Goal: Task Accomplishment & Management: Complete application form

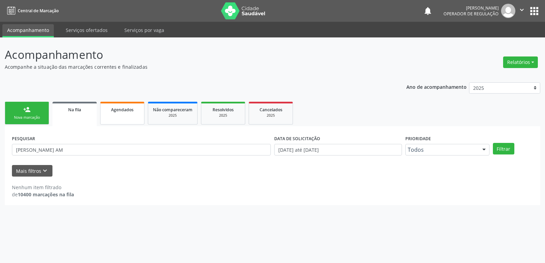
click at [125, 114] on link "Agendados" at bounding box center [122, 113] width 44 height 23
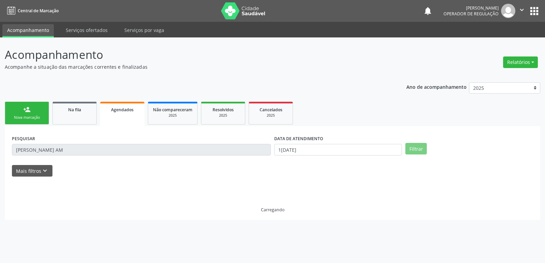
click at [120, 109] on span "Agendados" at bounding box center [122, 110] width 22 height 6
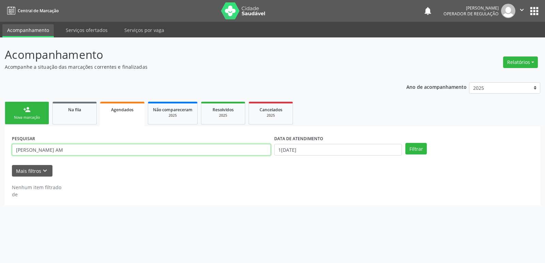
drag, startPoint x: 60, startPoint y: 148, endPoint x: 0, endPoint y: 119, distance: 67.2
click at [0, 119] on div "Acompanhamento Acompanhe a situação das marcações correntes e finalizadas Relat…" at bounding box center [272, 150] width 545 height 226
type input "[PERSON_NAME]"
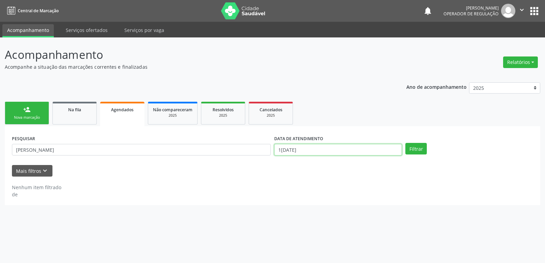
click at [283, 148] on input "1[DATE]" at bounding box center [338, 150] width 128 height 12
click at [405, 143] on button "Filtrar" at bounding box center [415, 149] width 21 height 12
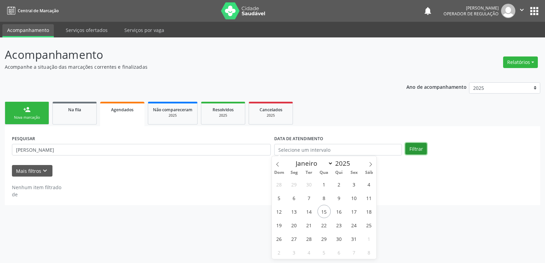
click at [420, 149] on button "Filtrar" at bounding box center [415, 149] width 21 height 12
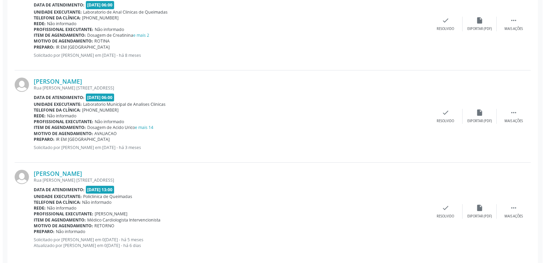
scroll to position [709, 0]
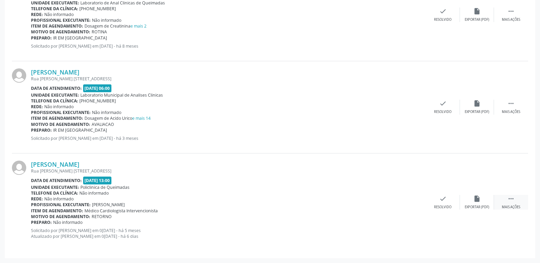
click at [517, 201] on div " Mais ações" at bounding box center [511, 202] width 34 height 15
click at [410, 198] on icon "cancel" at bounding box center [408, 198] width 7 height 7
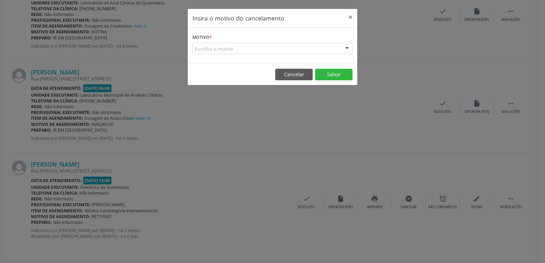
click at [287, 48] on div "Escolha o motivo" at bounding box center [272, 49] width 160 height 12
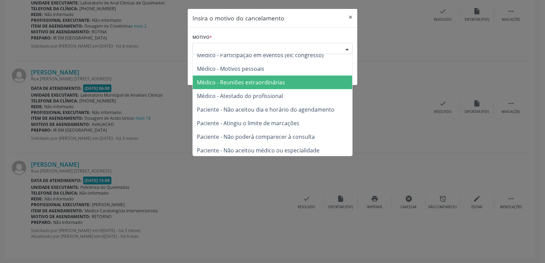
scroll to position [34, 0]
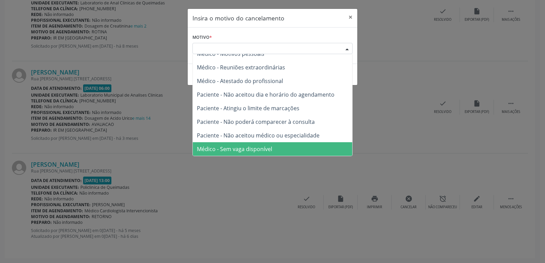
drag, startPoint x: 263, startPoint y: 146, endPoint x: 279, endPoint y: 144, distance: 15.5
click at [264, 146] on span "Médico - Sem vaga disponível" at bounding box center [234, 148] width 75 height 7
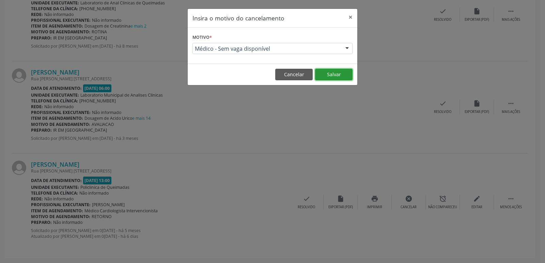
click at [333, 75] on button "Salvar" at bounding box center [333, 75] width 37 height 12
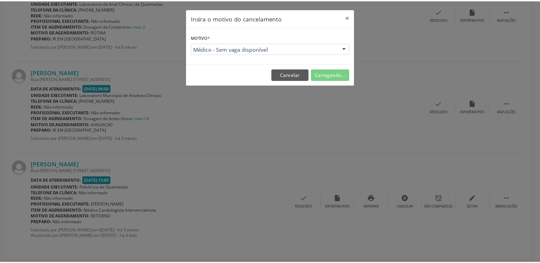
scroll to position [0, 0]
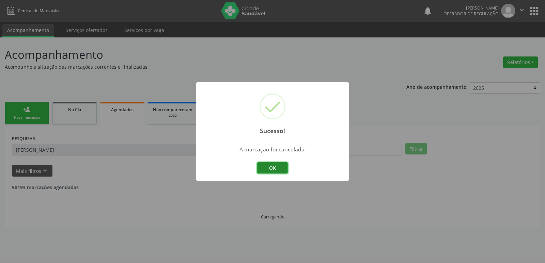
click at [276, 169] on button "OK" at bounding box center [272, 168] width 31 height 12
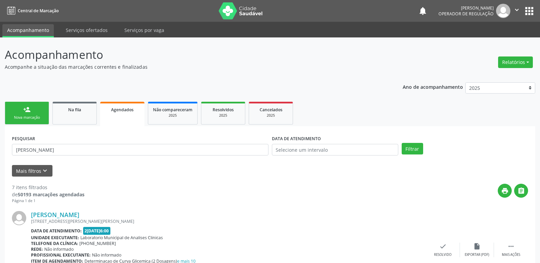
click at [20, 111] on link "person_add Nova marcação" at bounding box center [27, 113] width 44 height 23
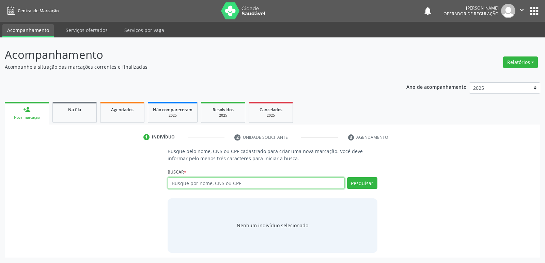
click at [205, 187] on input "text" at bounding box center [256, 183] width 177 height 12
type input "[PERSON_NAME]"
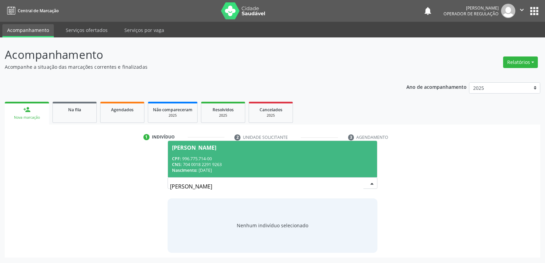
click at [227, 159] on div "CPF: 996.775.714-00" at bounding box center [272, 159] width 201 height 6
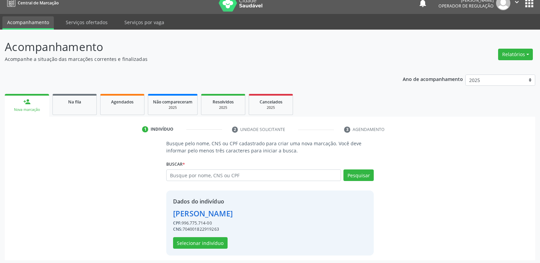
scroll to position [10, 0]
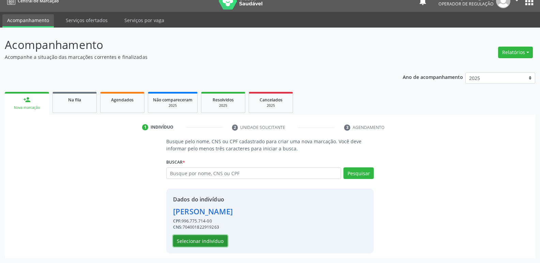
click at [203, 243] on button "Selecionar indivíduo" at bounding box center [200, 241] width 55 height 12
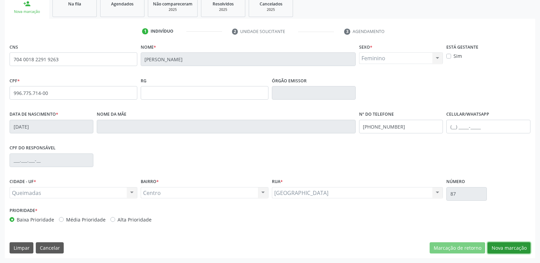
drag, startPoint x: 510, startPoint y: 246, endPoint x: 505, endPoint y: 247, distance: 4.8
click at [509, 246] on button "Nova marcação" at bounding box center [508, 249] width 43 height 12
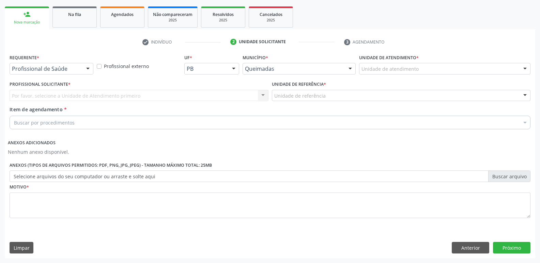
drag, startPoint x: 59, startPoint y: 69, endPoint x: 57, endPoint y: 80, distance: 10.8
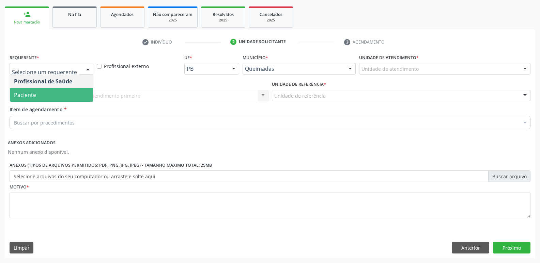
drag, startPoint x: 53, startPoint y: 95, endPoint x: 70, endPoint y: 93, distance: 16.5
click at [56, 94] on span "Paciente" at bounding box center [51, 95] width 83 height 14
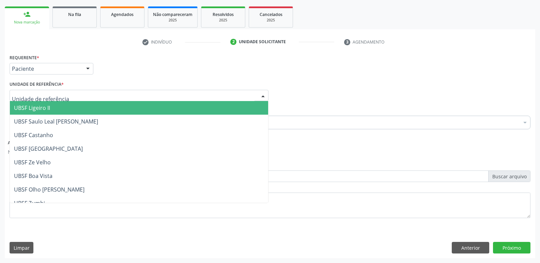
click at [80, 94] on div at bounding box center [139, 96] width 259 height 12
type input "CE"
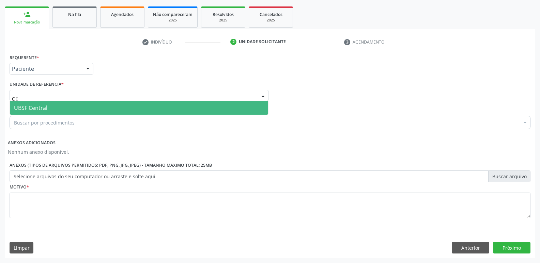
drag, startPoint x: 54, startPoint y: 105, endPoint x: 54, endPoint y: 112, distance: 7.2
click at [54, 106] on span "UBSF Central" at bounding box center [139, 108] width 258 height 14
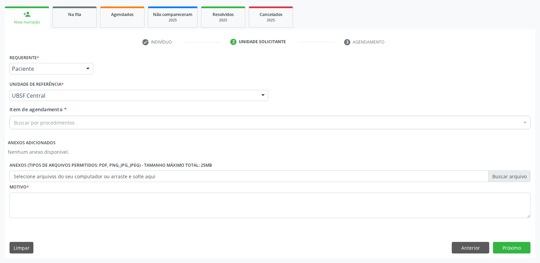
click at [52, 118] on div "Buscar por procedimentos" at bounding box center [270, 123] width 521 height 14
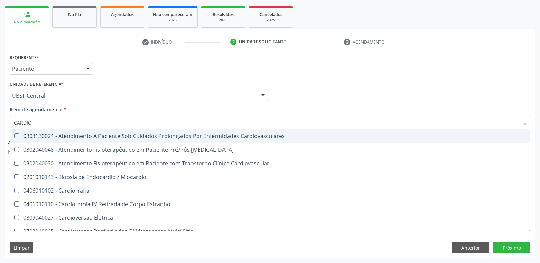
type input "CARDIOL"
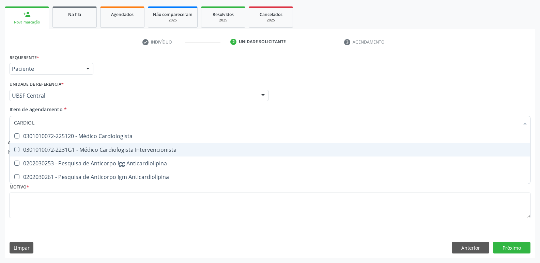
click at [68, 146] on span "0301010072-2231G1 - Médico Cardiologista Intervencionista" at bounding box center [270, 150] width 520 height 14
checkbox Intervencionista "true"
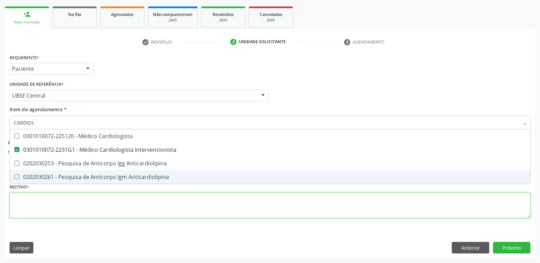
click at [56, 198] on div "Requerente * Paciente Profissional de Saúde Paciente Nenhum resultado encontrad…" at bounding box center [270, 139] width 521 height 175
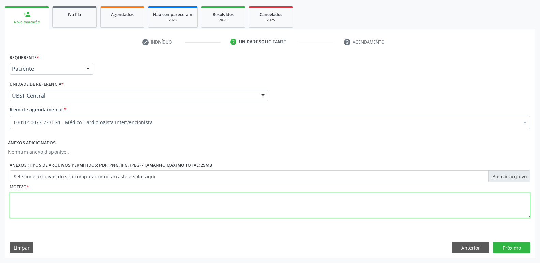
paste textarea "A"
type textarea "AVALIAÇÃO"
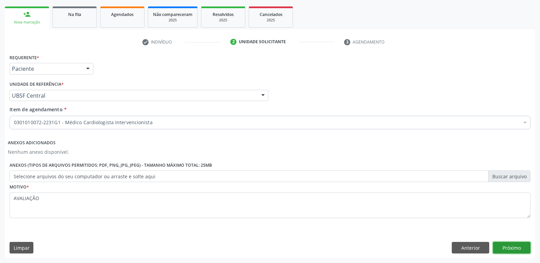
click at [514, 250] on button "Próximo" at bounding box center [511, 248] width 37 height 12
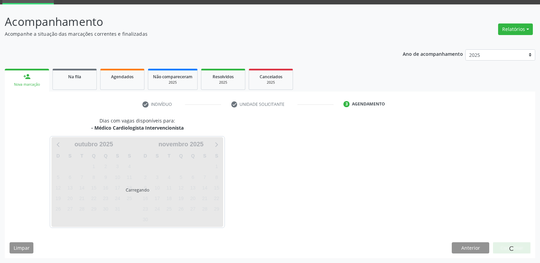
scroll to position [33, 0]
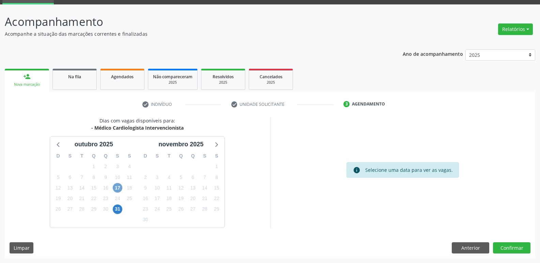
click at [121, 187] on span "17" at bounding box center [118, 188] width 10 height 10
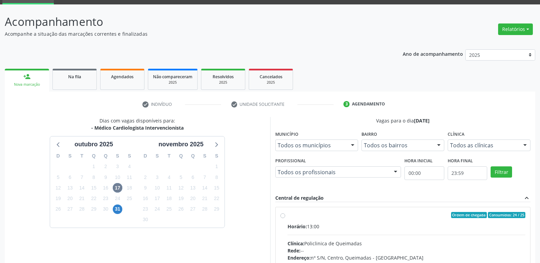
drag, startPoint x: 480, startPoint y: 228, endPoint x: 475, endPoint y: 216, distance: 13.3
click at [477, 219] on label "Ordem de chegada Consumidos: 24 / 25 Horário: 13:00 Clínica: Policlinica de Que…" at bounding box center [407, 264] width 238 height 105
click at [285, 218] on input "Ordem de chegada Consumidos: 24 / 25 Horário: 13:00 Clínica: Policlinica de Que…" at bounding box center [282, 215] width 5 height 6
radio input "true"
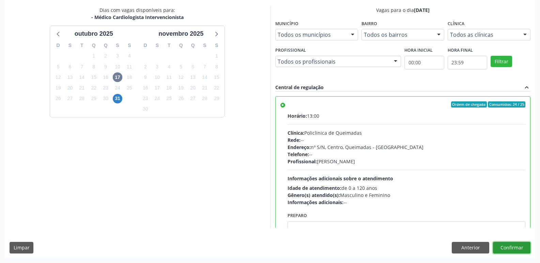
click at [503, 250] on button "Confirmar" at bounding box center [511, 248] width 37 height 12
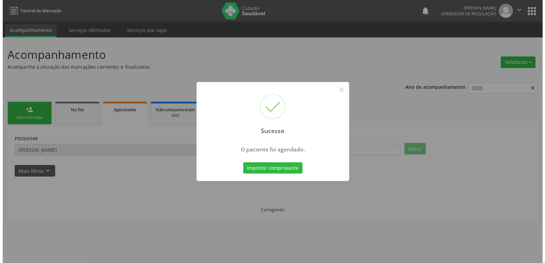
scroll to position [0, 0]
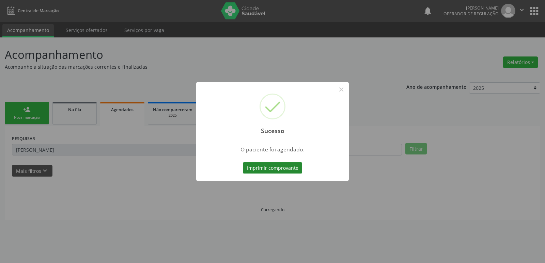
click at [272, 167] on button "Imprimir comprovante" at bounding box center [272, 168] width 59 height 12
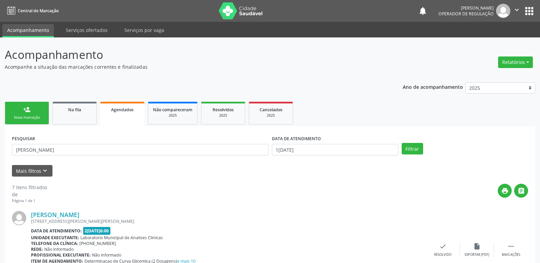
click at [39, 118] on div "Nova marcação" at bounding box center [27, 117] width 34 height 5
